Goal: Use online tool/utility: Utilize a website feature to perform a specific function

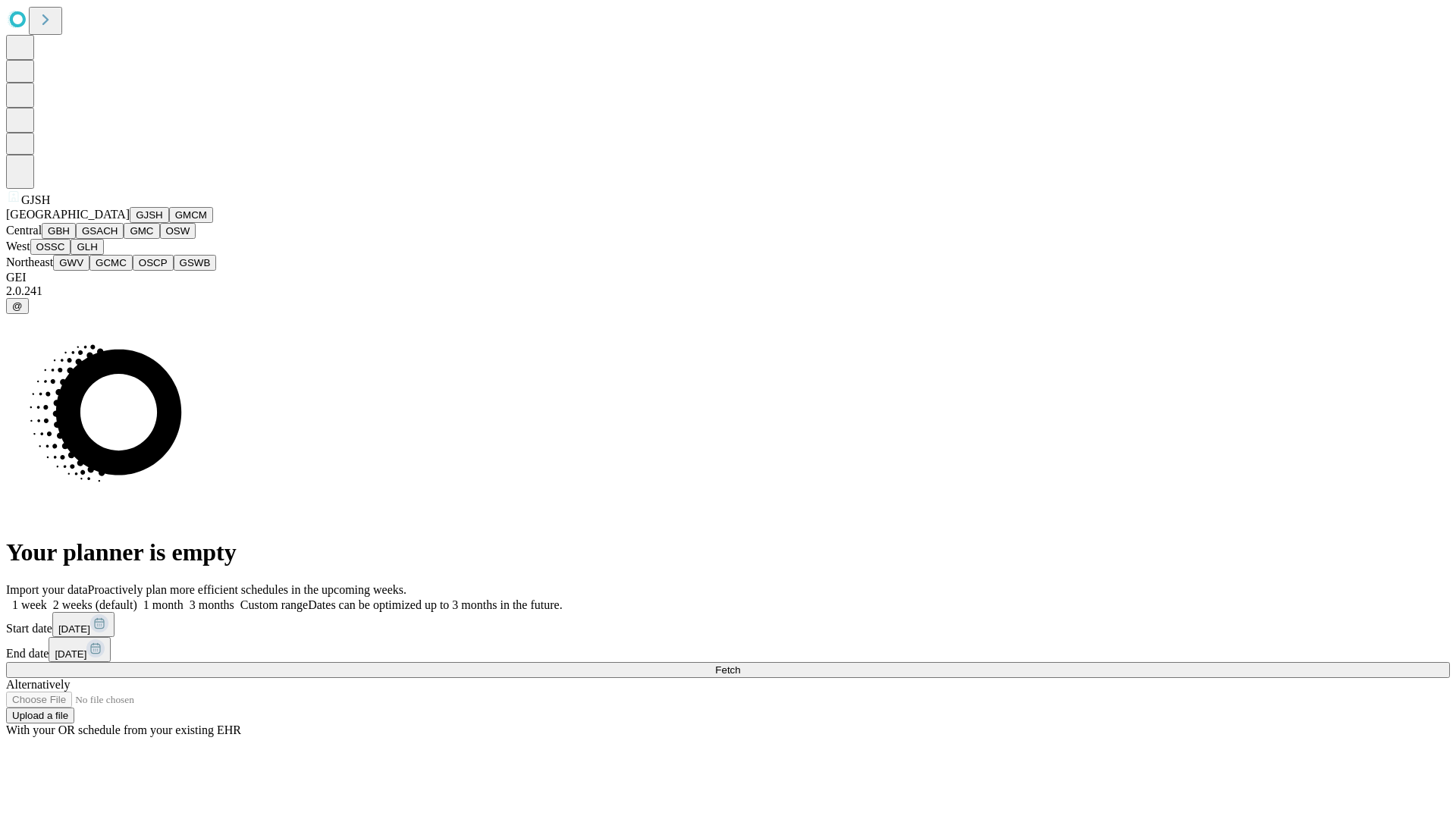
click at [129, 223] on button "GJSH" at bounding box center [149, 215] width 39 height 16
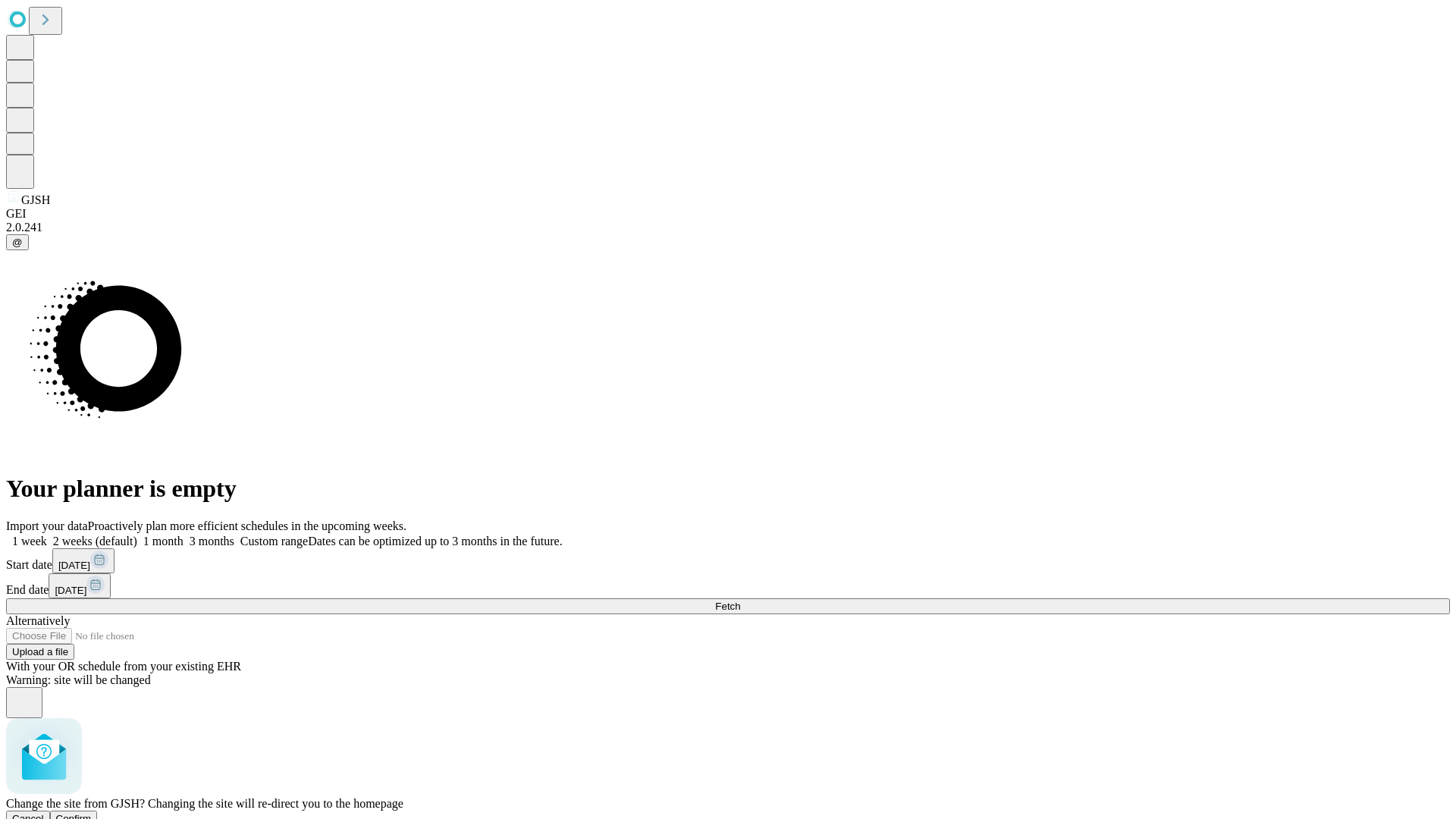
click at [92, 813] on span "Confirm" at bounding box center [73, 818] width 36 height 11
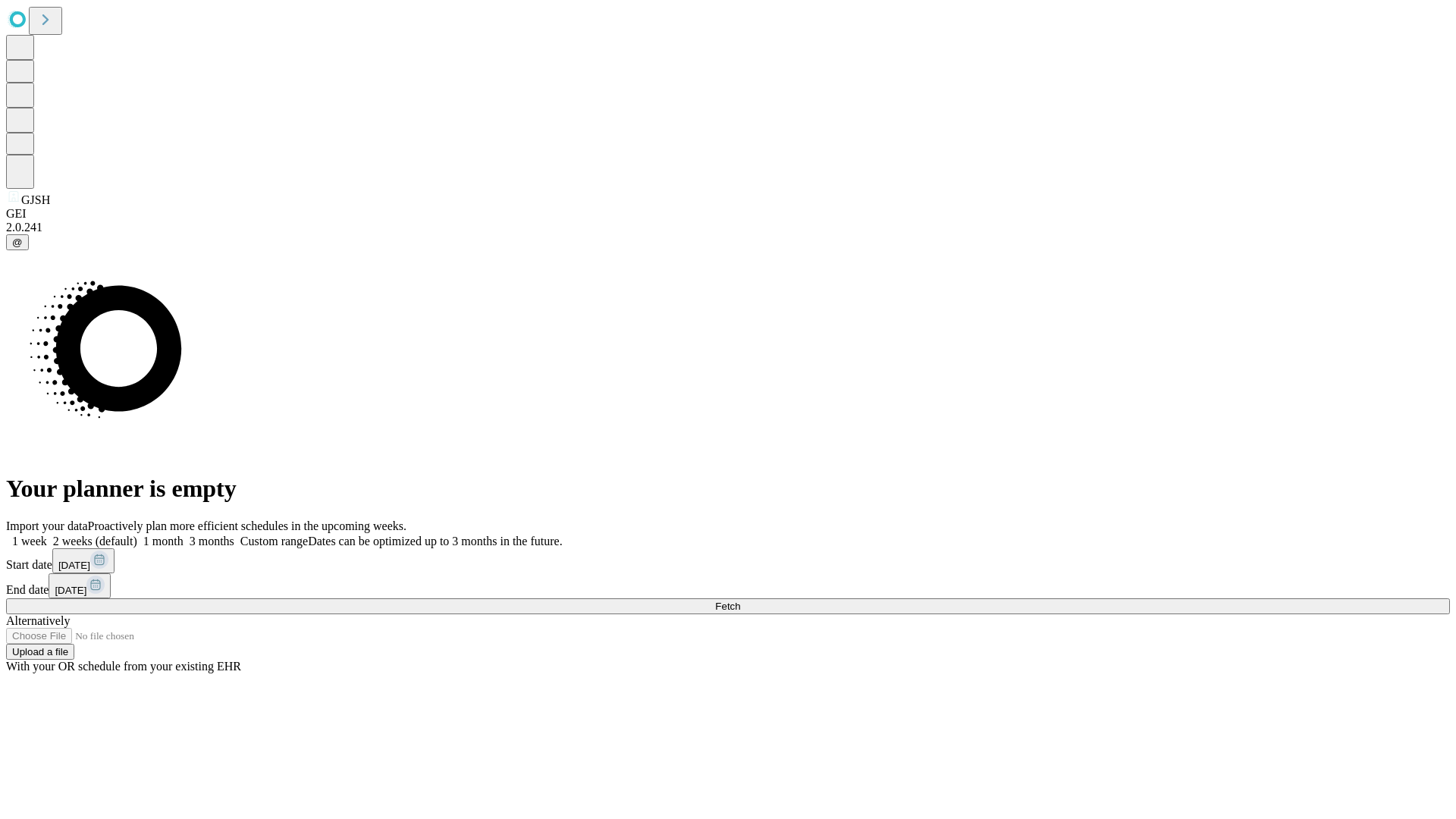
click at [184, 535] on label "1 month" at bounding box center [160, 541] width 46 height 13
click at [740, 600] on span "Fetch" at bounding box center [727, 606] width 25 height 11
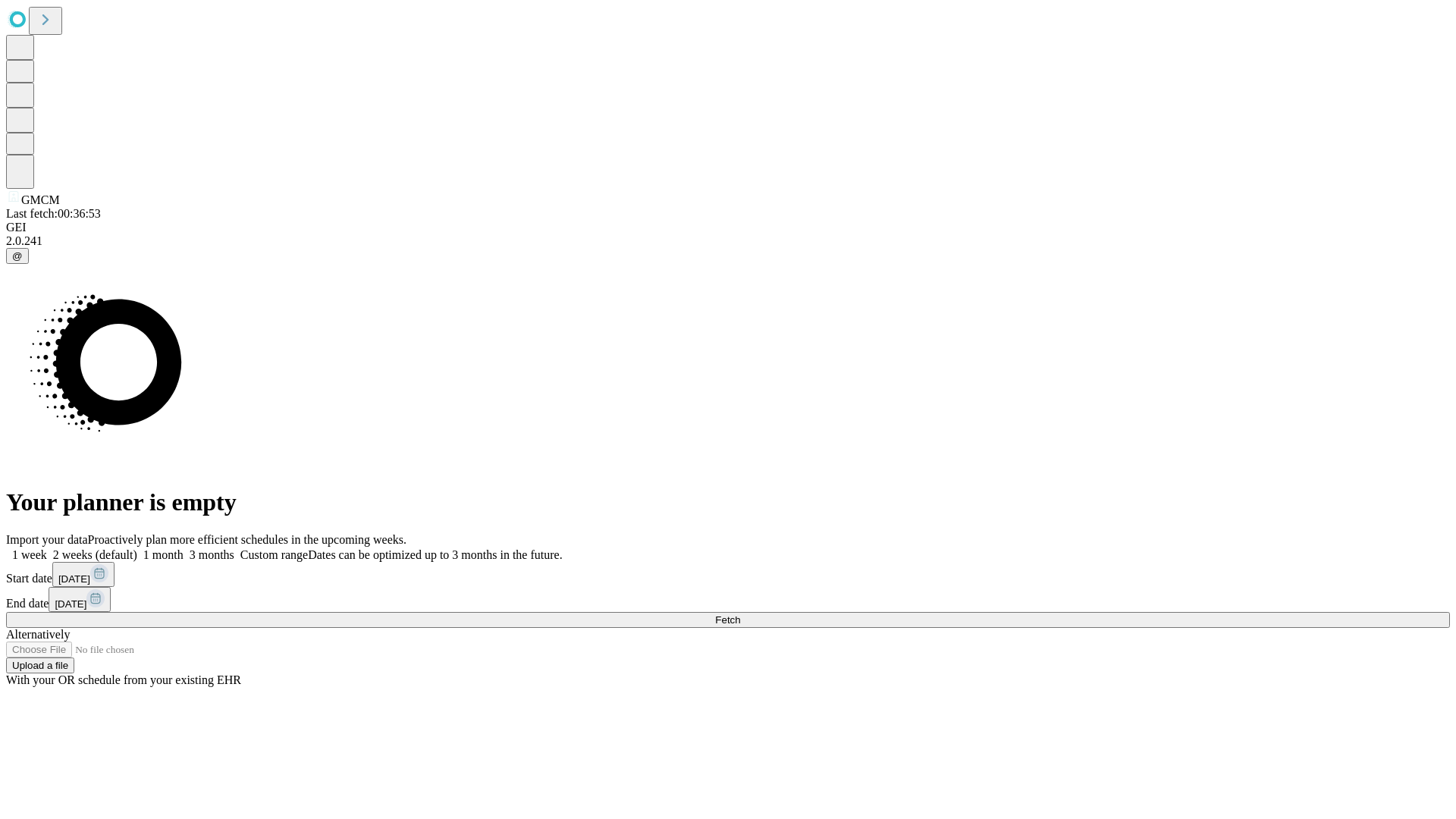
click at [184, 549] on label "1 month" at bounding box center [160, 555] width 46 height 13
click at [740, 614] on span "Fetch" at bounding box center [727, 620] width 25 height 11
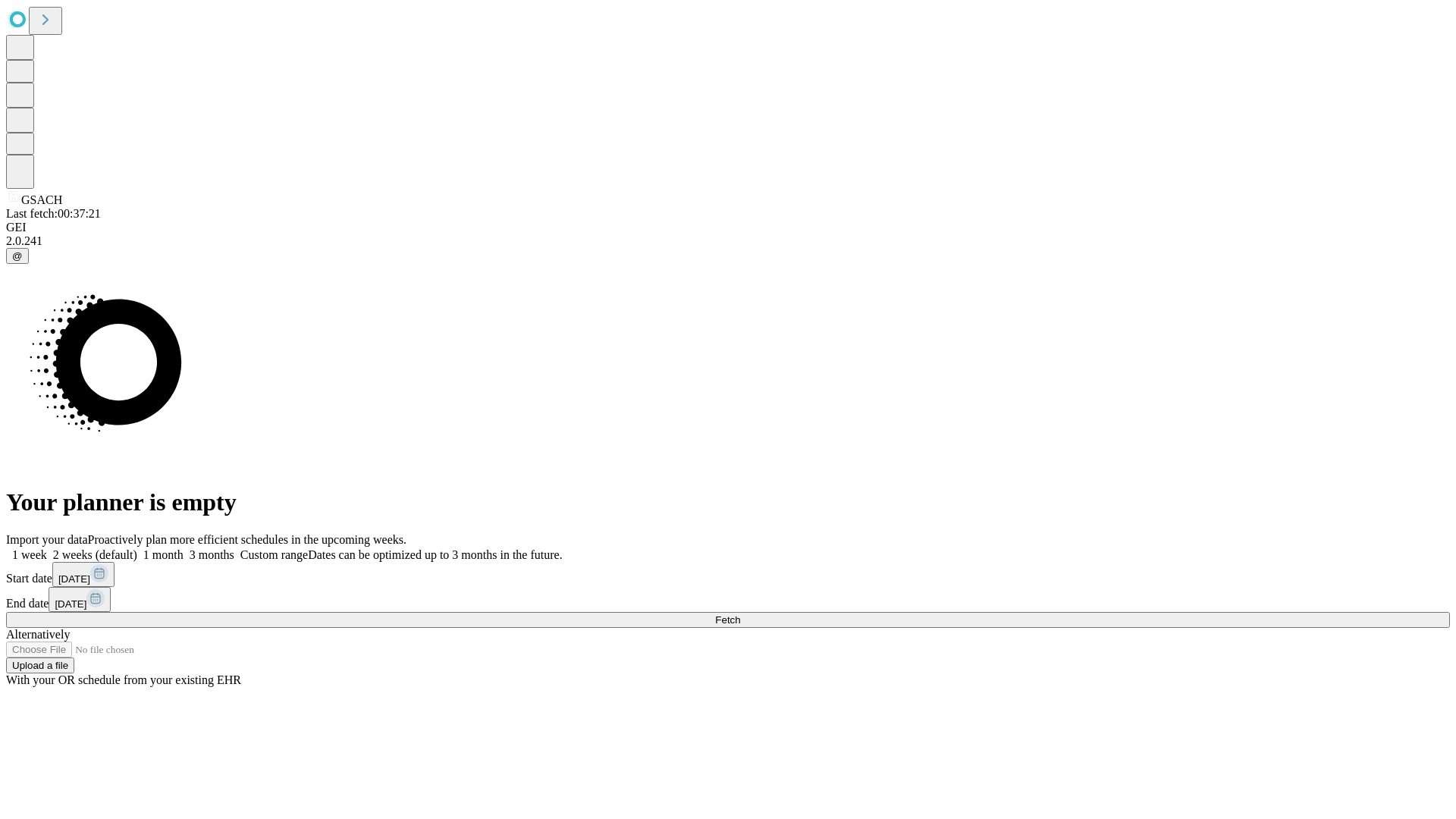
click at [184, 549] on label "1 month" at bounding box center [160, 555] width 46 height 13
click at [740, 614] on span "Fetch" at bounding box center [727, 620] width 25 height 11
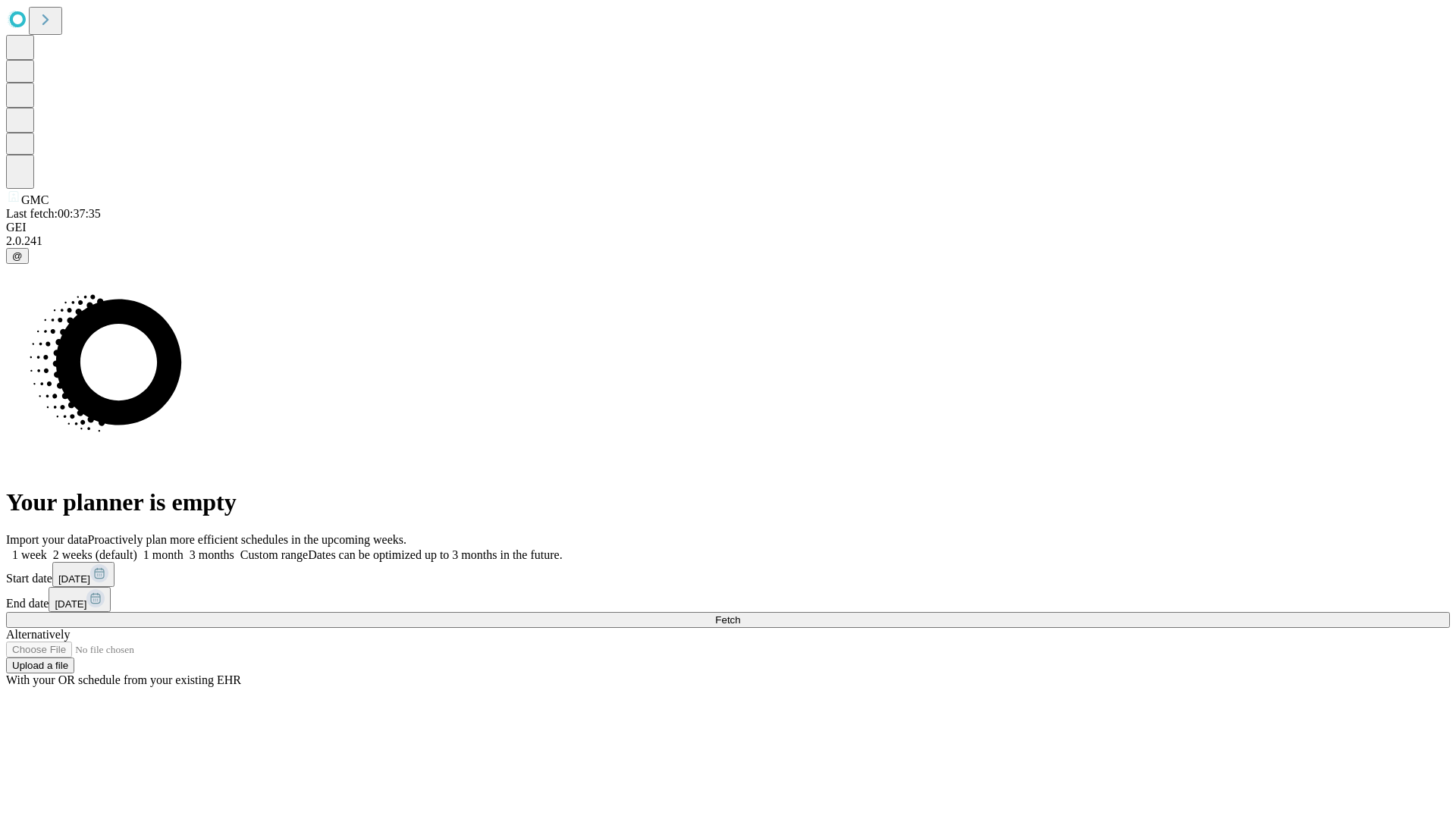
click at [740, 614] on span "Fetch" at bounding box center [727, 620] width 25 height 11
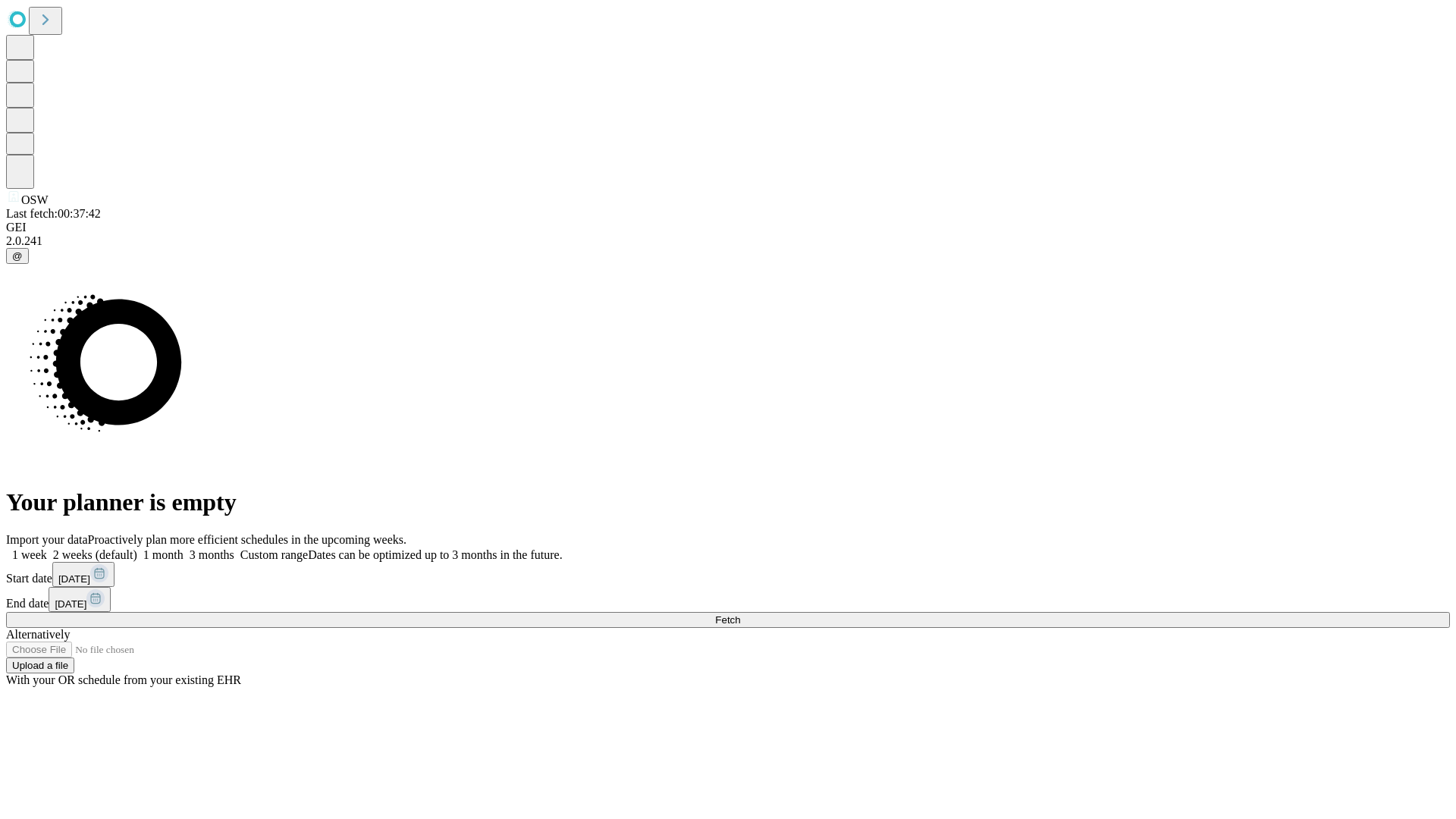
click at [184, 549] on label "1 month" at bounding box center [160, 555] width 46 height 13
click at [740, 614] on span "Fetch" at bounding box center [727, 620] width 25 height 11
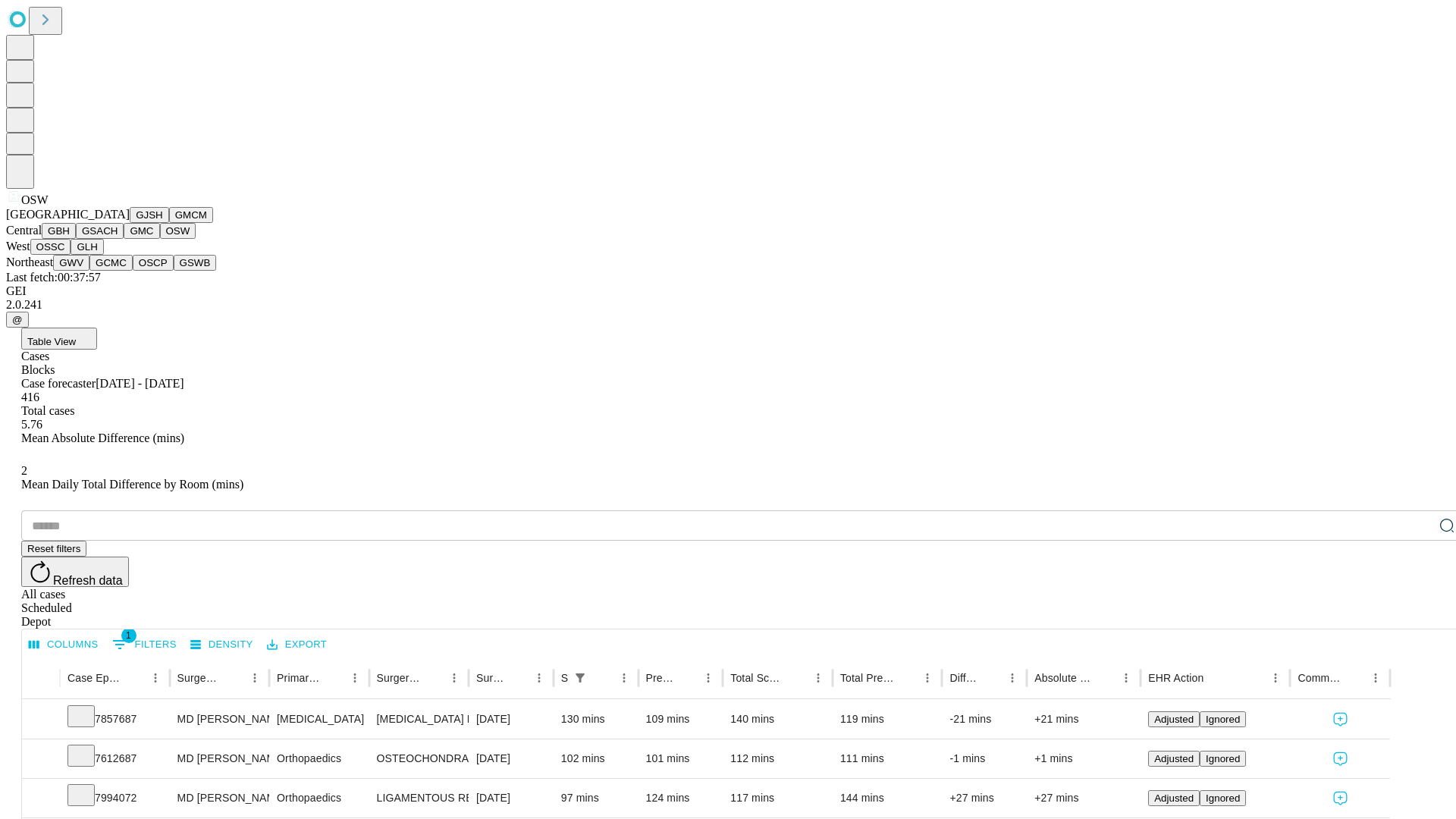
click at [72, 255] on button "OSSC" at bounding box center [51, 246] width 41 height 16
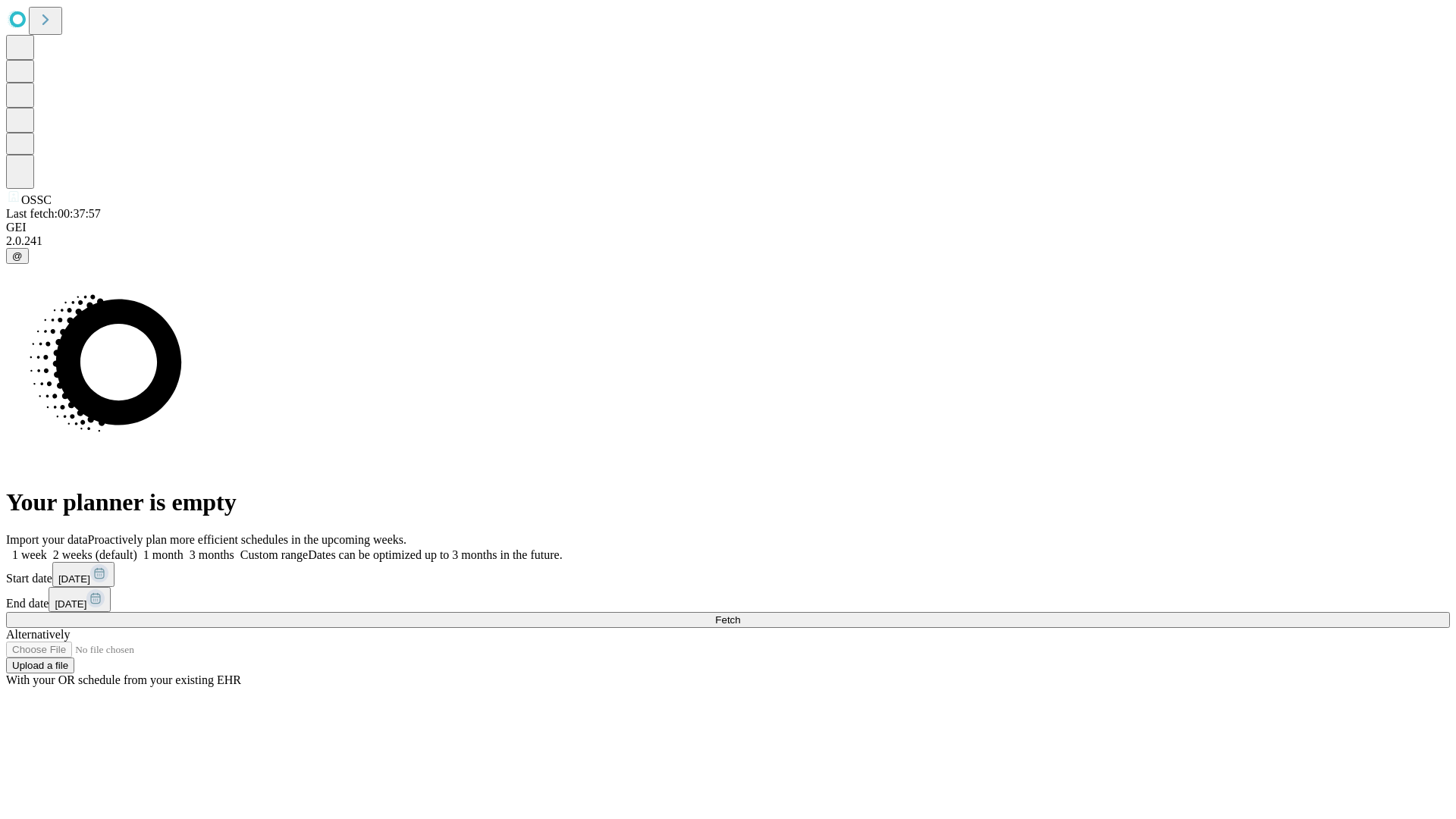
click at [184, 549] on label "1 month" at bounding box center [160, 555] width 46 height 13
click at [740, 614] on span "Fetch" at bounding box center [727, 620] width 25 height 11
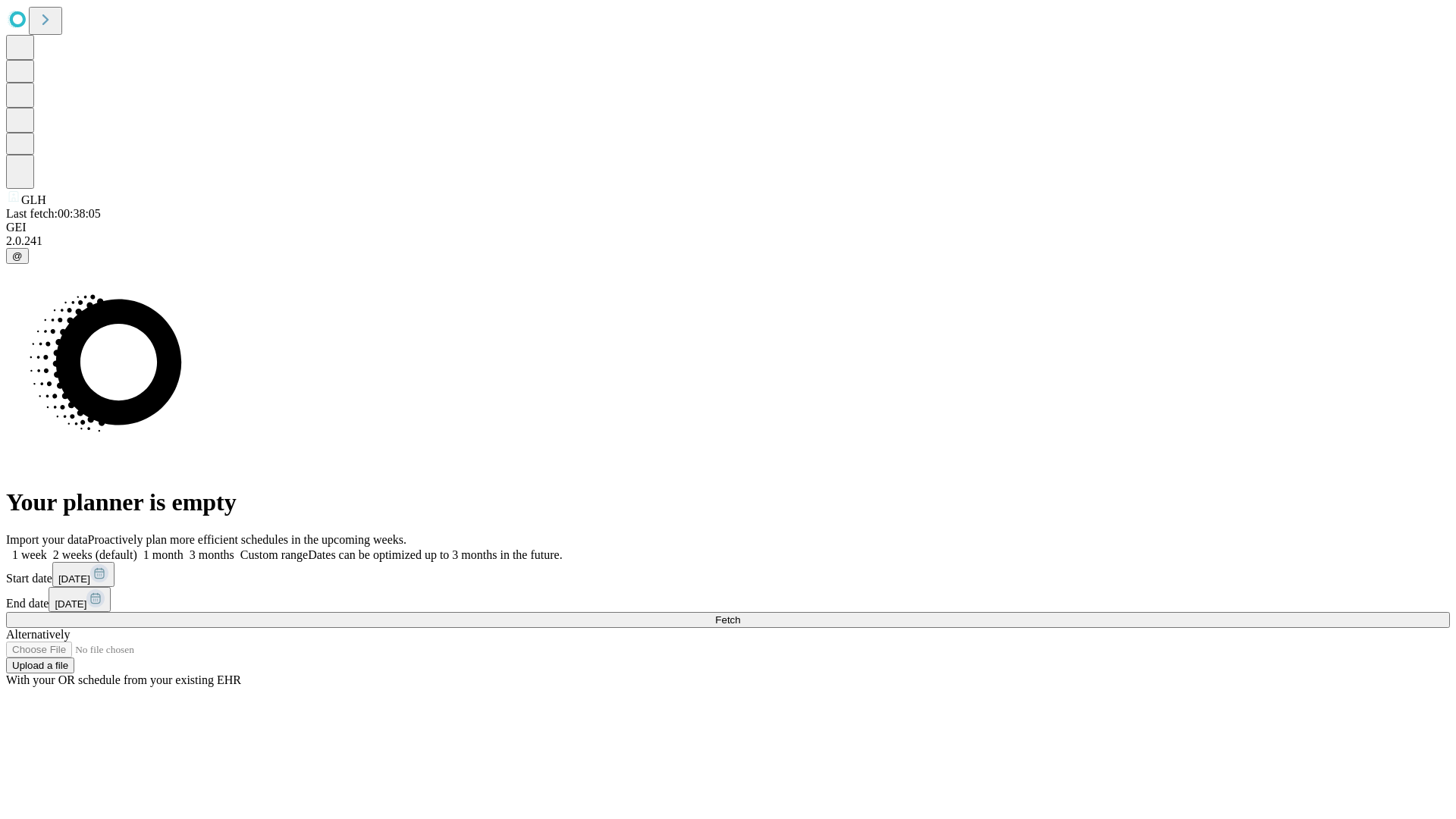
click at [184, 549] on label "1 month" at bounding box center [160, 555] width 46 height 13
click at [740, 614] on span "Fetch" at bounding box center [727, 620] width 25 height 11
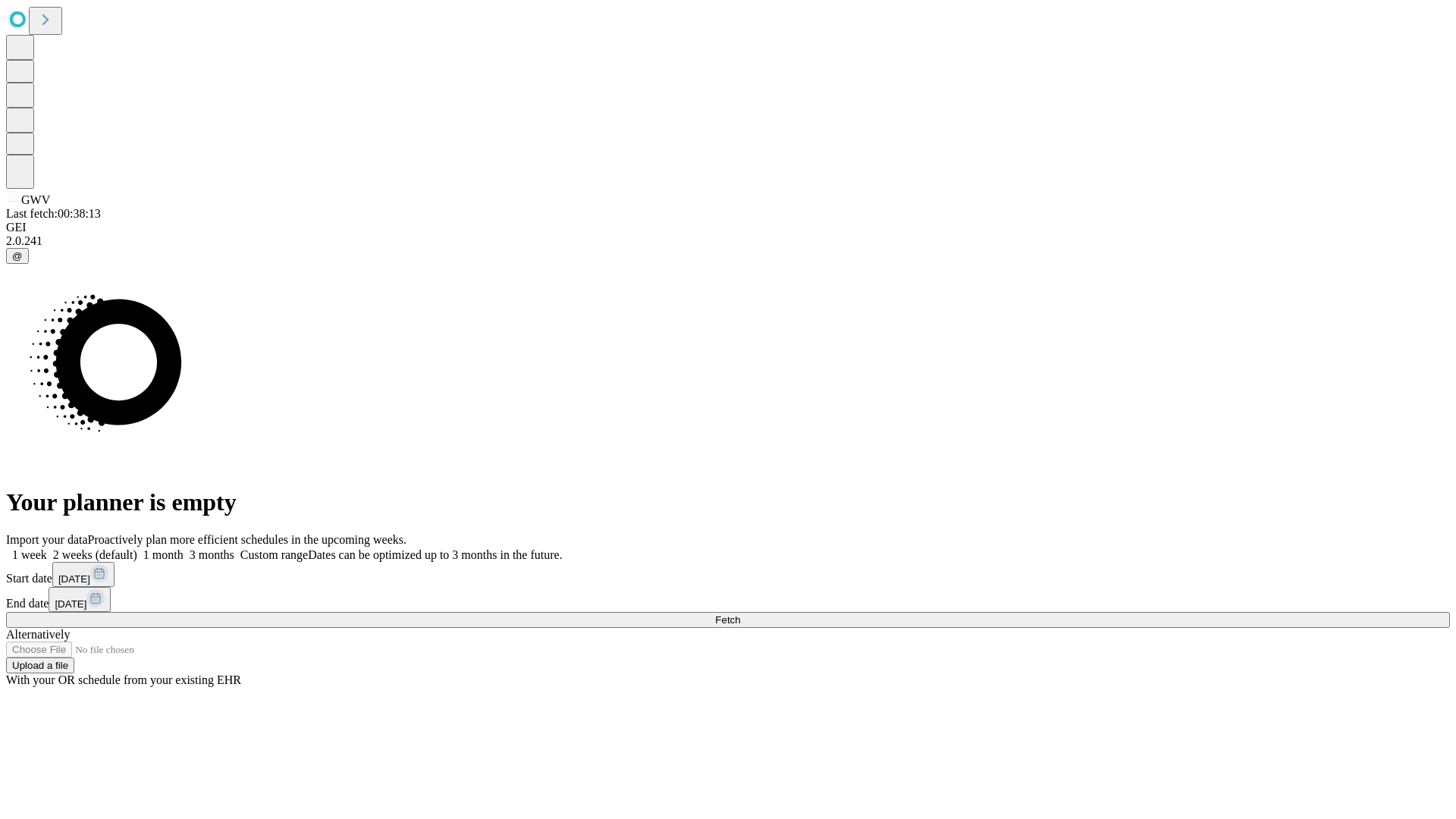
click at [184, 549] on label "1 month" at bounding box center [160, 555] width 46 height 13
click at [740, 614] on span "Fetch" at bounding box center [727, 620] width 25 height 11
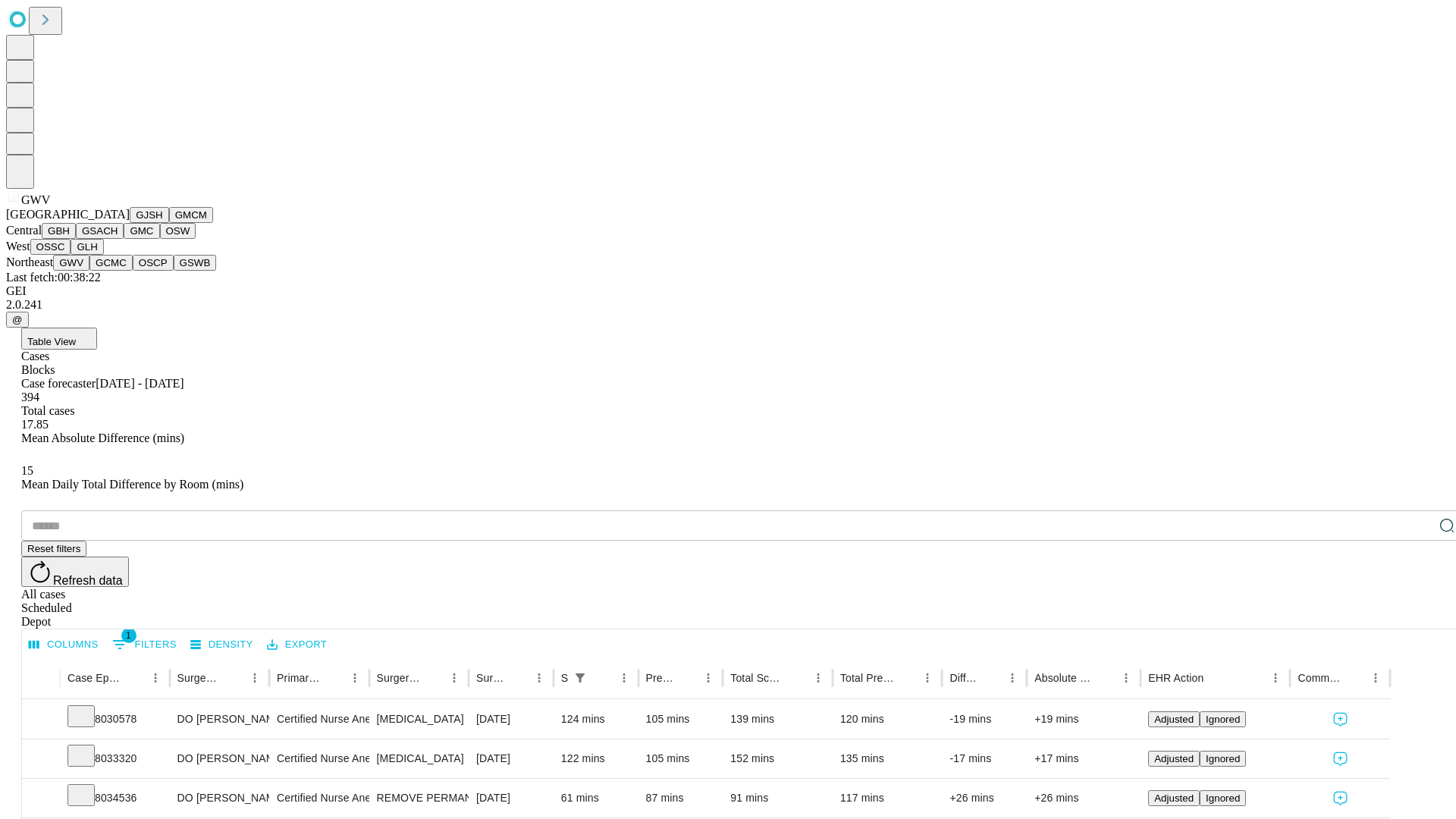
click at [118, 271] on button "GCMC" at bounding box center [110, 263] width 43 height 16
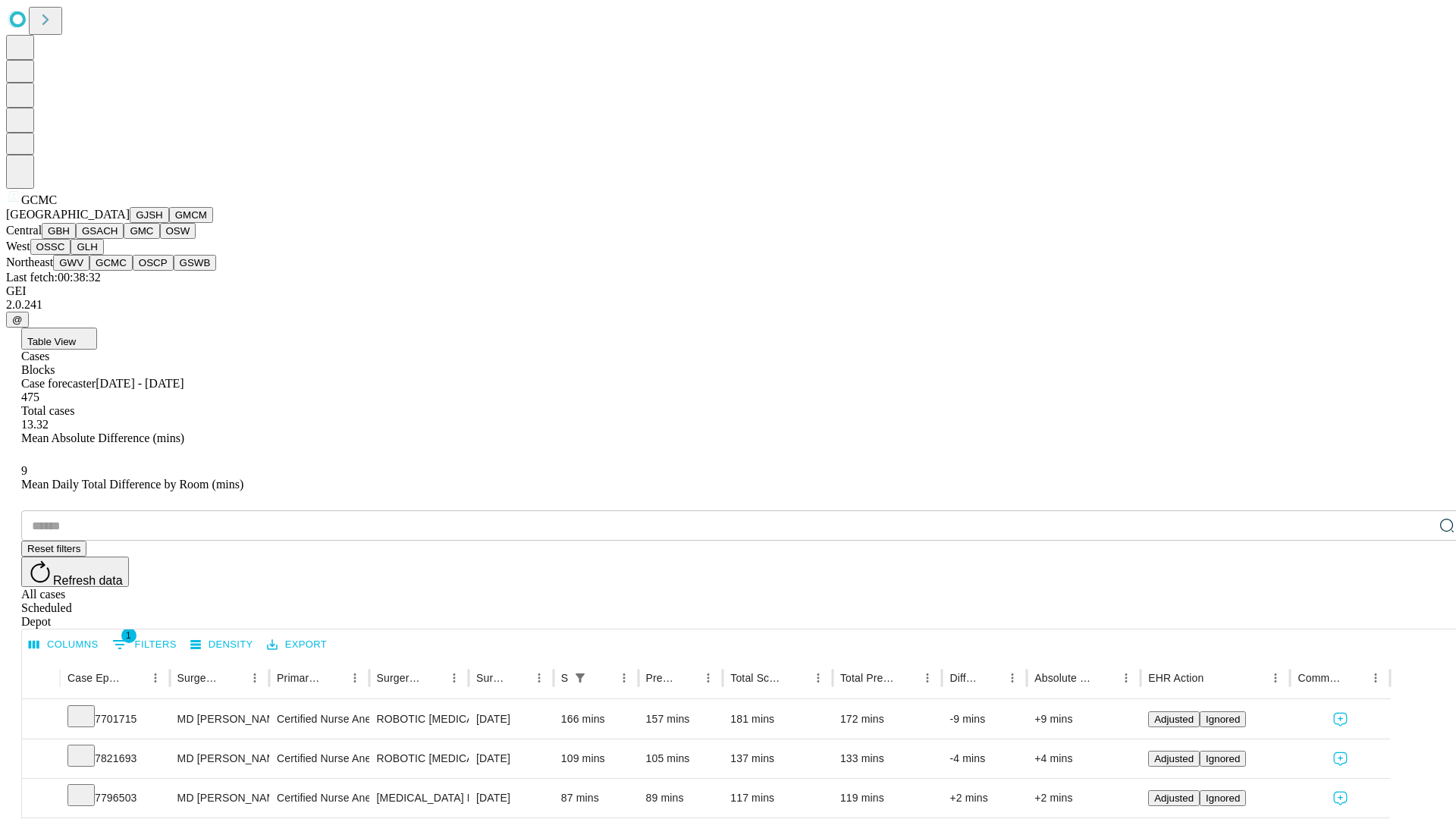
click at [133, 271] on button "OSCP" at bounding box center [153, 263] width 41 height 16
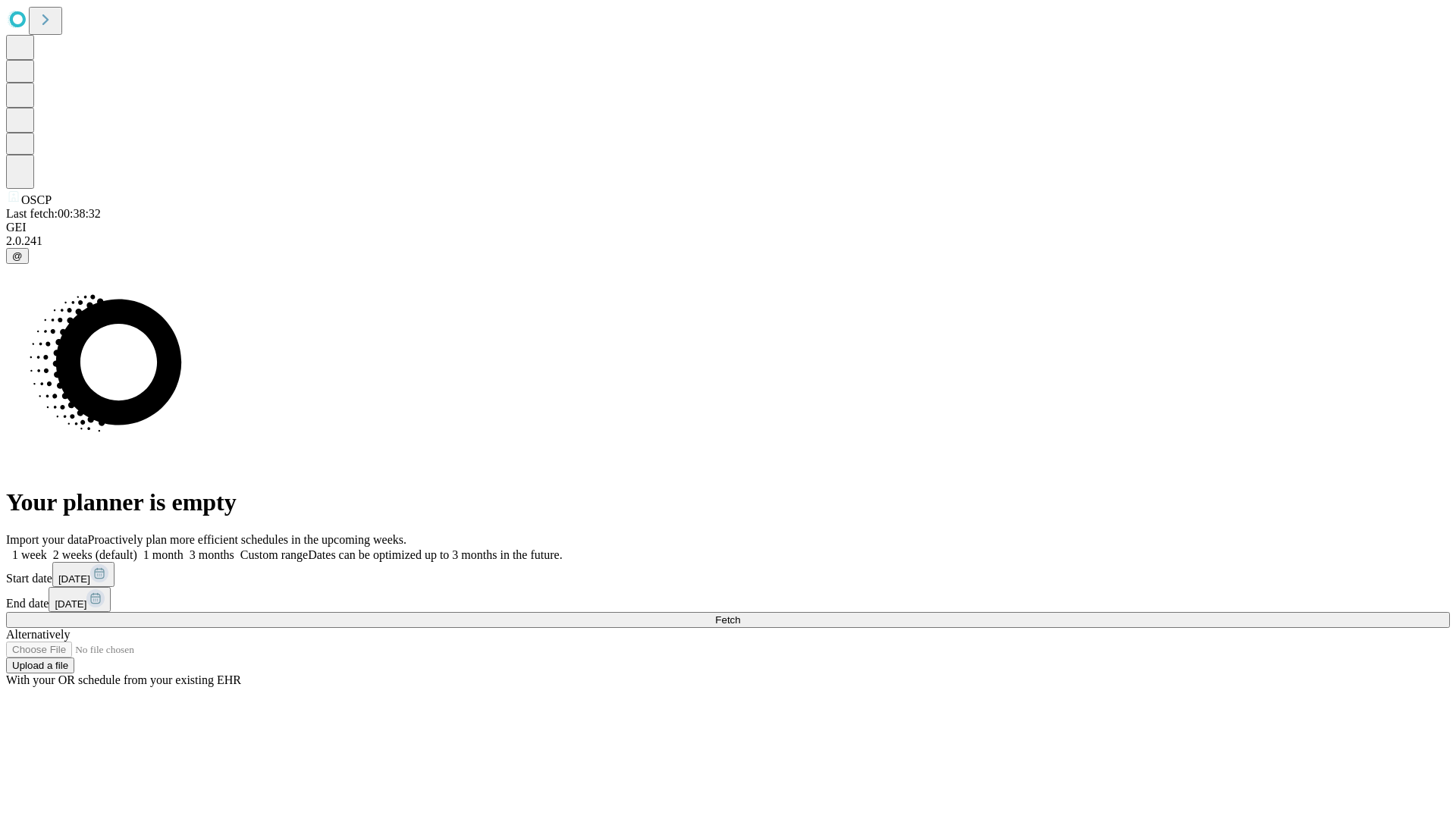
click at [184, 549] on label "1 month" at bounding box center [160, 555] width 46 height 13
click at [740, 614] on span "Fetch" at bounding box center [727, 620] width 25 height 11
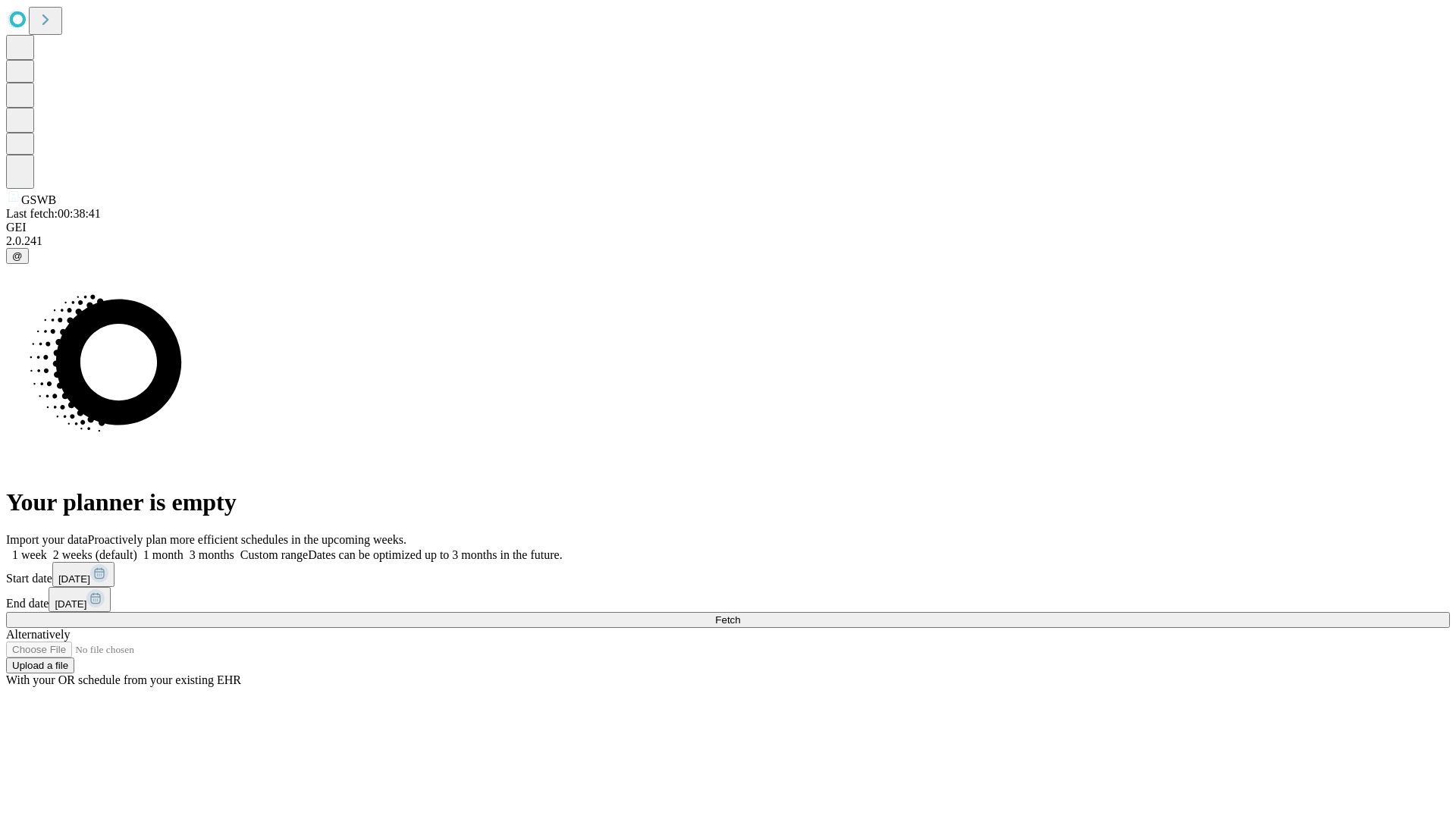
click at [184, 549] on label "1 month" at bounding box center [160, 555] width 46 height 13
click at [740, 614] on span "Fetch" at bounding box center [727, 620] width 25 height 11
